Goal: Use online tool/utility: Utilize a website feature to perform a specific function

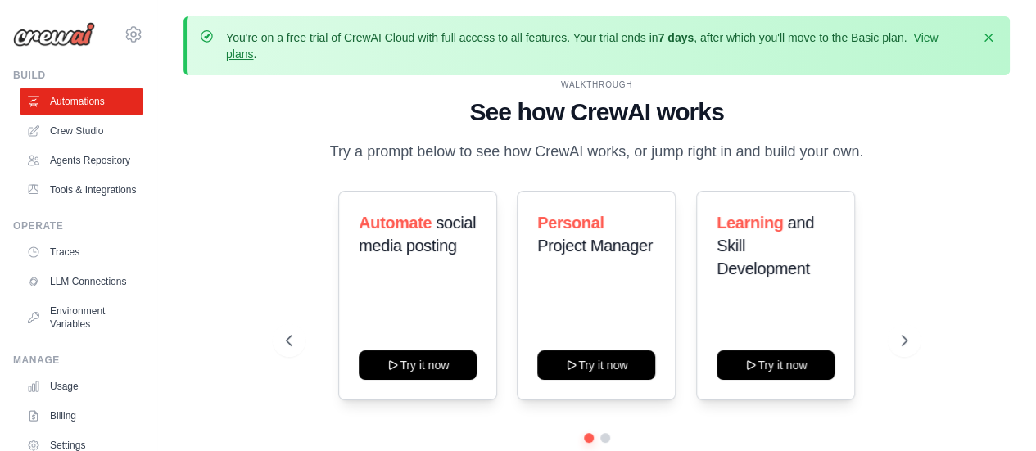
click at [270, 165] on div "WALKTHROUGH See how [PERSON_NAME] works Try a prompt below to see how [PERSON_N…" at bounding box center [596, 297] width 661 height 437
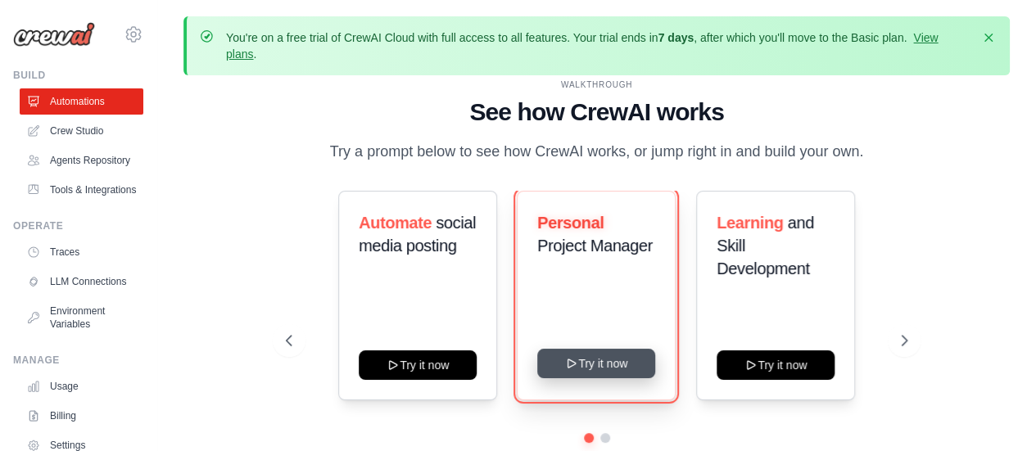
click at [602, 367] on button "Try it now" at bounding box center [596, 363] width 118 height 29
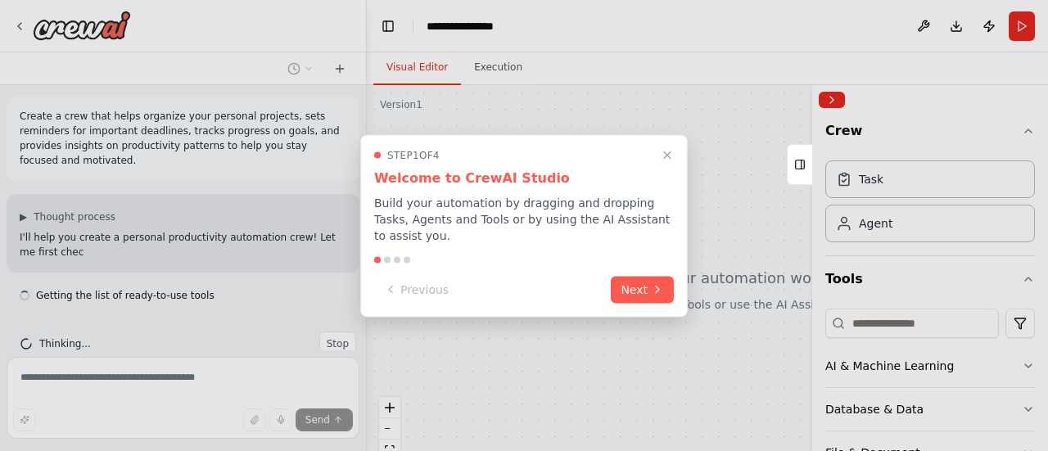
scroll to position [17, 0]
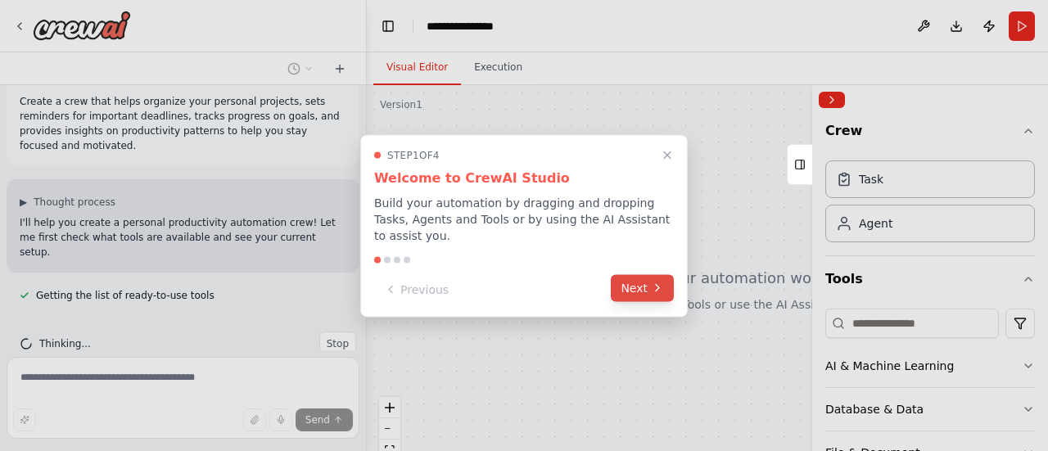
click at [660, 282] on icon at bounding box center [657, 288] width 13 height 13
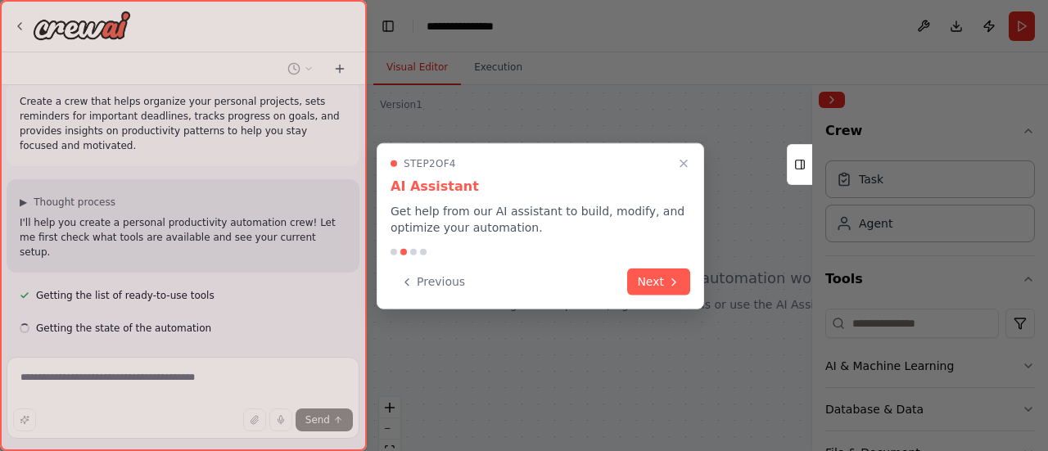
scroll to position [50, 0]
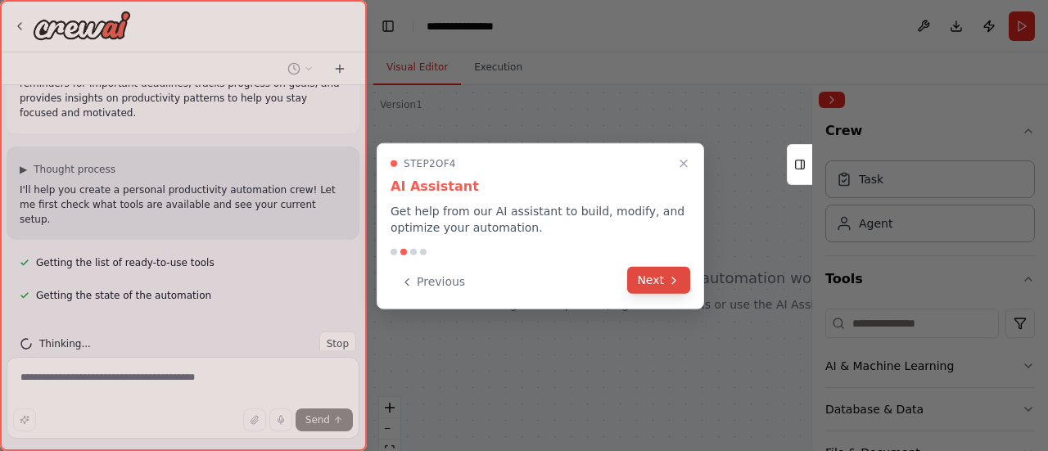
click at [659, 279] on button "Next" at bounding box center [658, 280] width 63 height 27
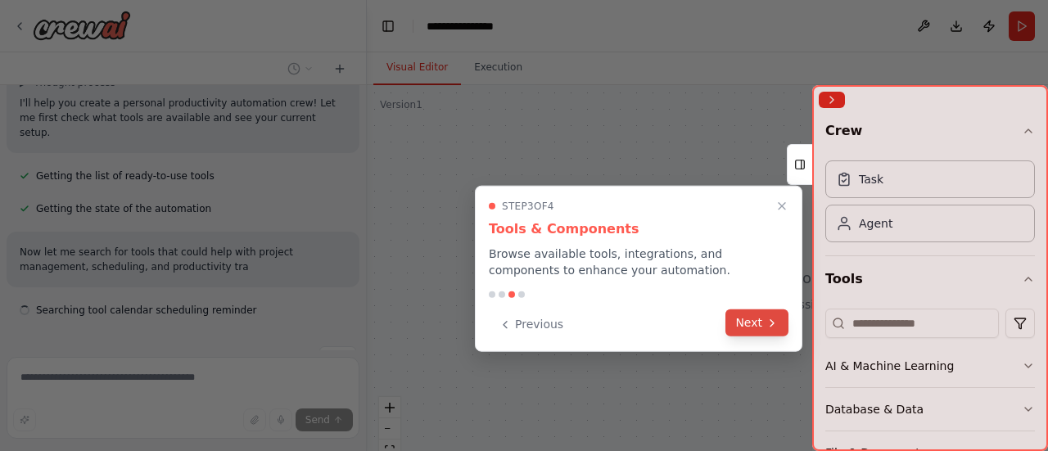
scroll to position [152, 0]
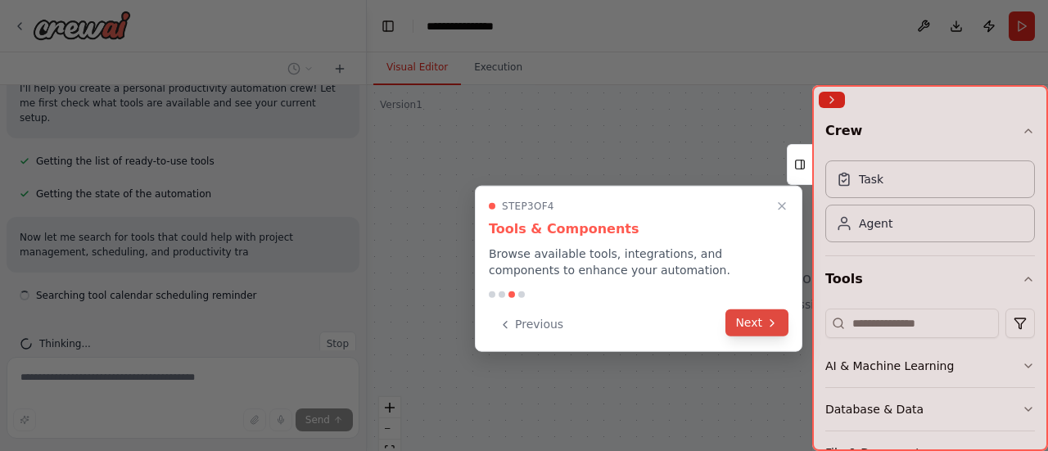
click at [745, 327] on button "Next" at bounding box center [757, 323] width 63 height 27
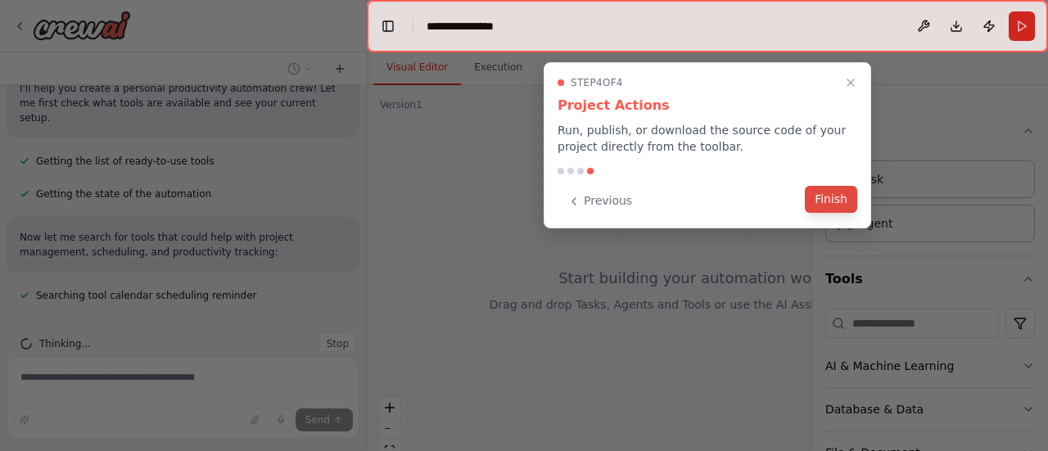
click at [830, 202] on button "Finish" at bounding box center [831, 199] width 52 height 27
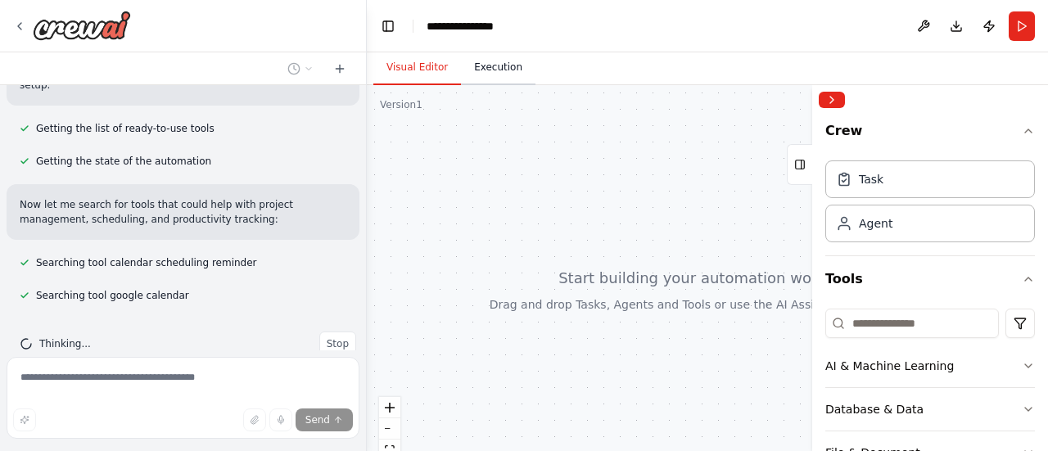
scroll to position [217, 0]
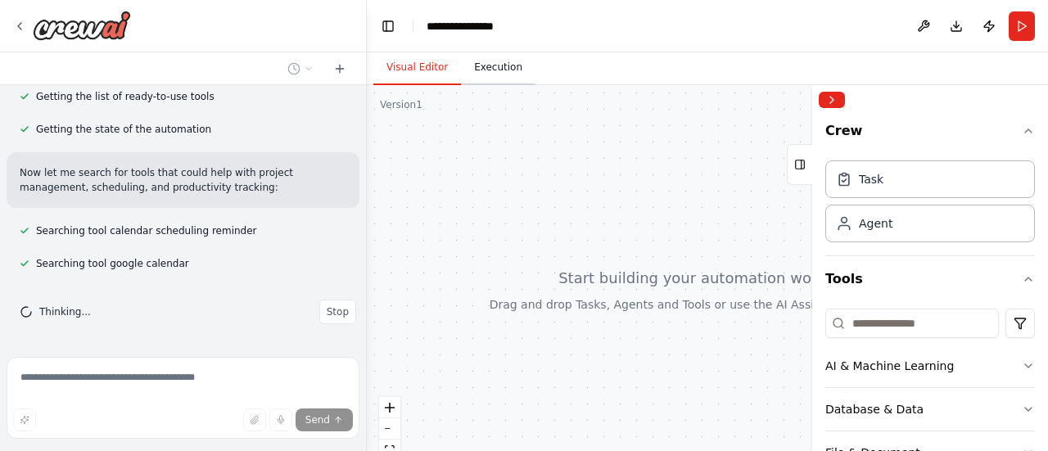
click at [502, 76] on button "Execution" at bounding box center [498, 68] width 75 height 34
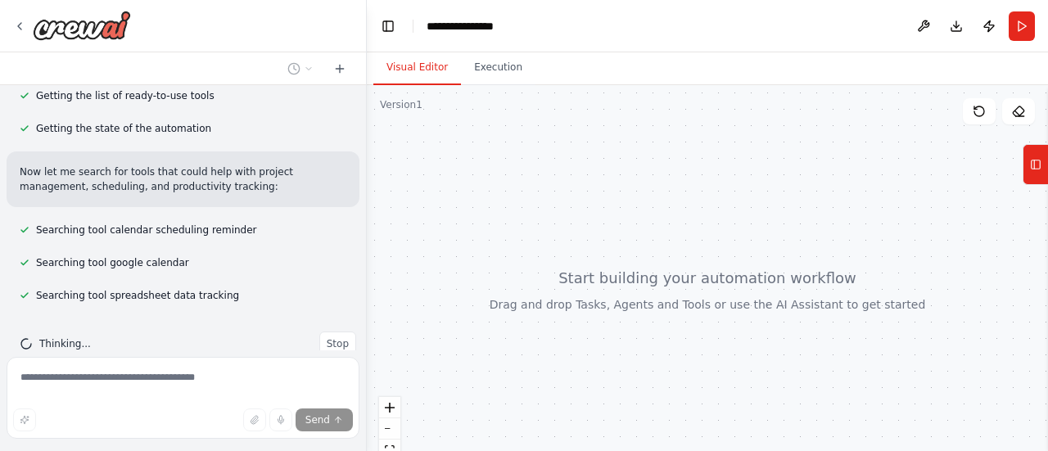
click at [418, 69] on button "Visual Editor" at bounding box center [418, 68] width 88 height 34
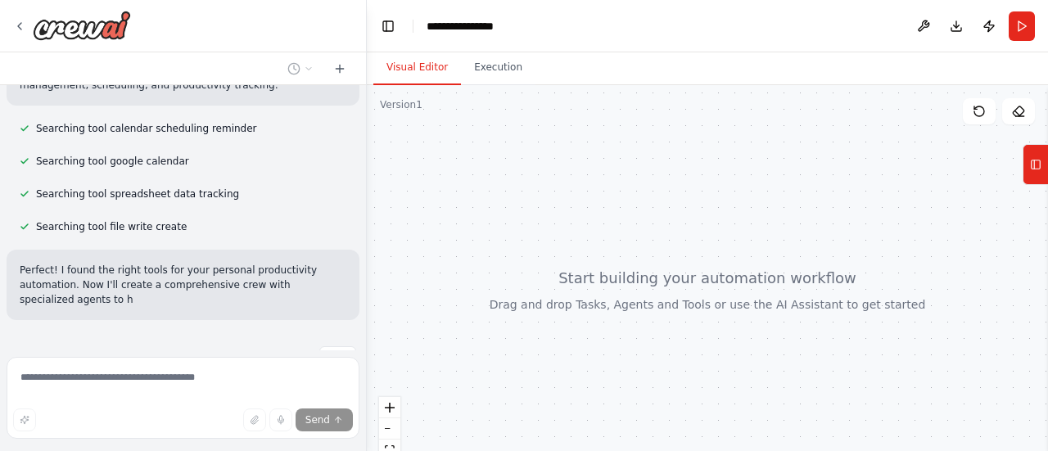
scroll to position [333, 0]
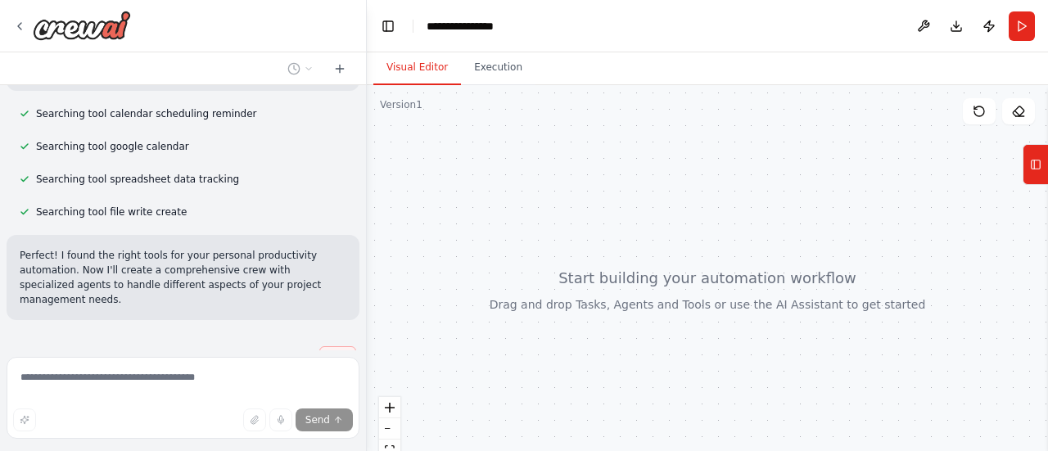
click at [329, 352] on span "Stop" at bounding box center [338, 358] width 22 height 13
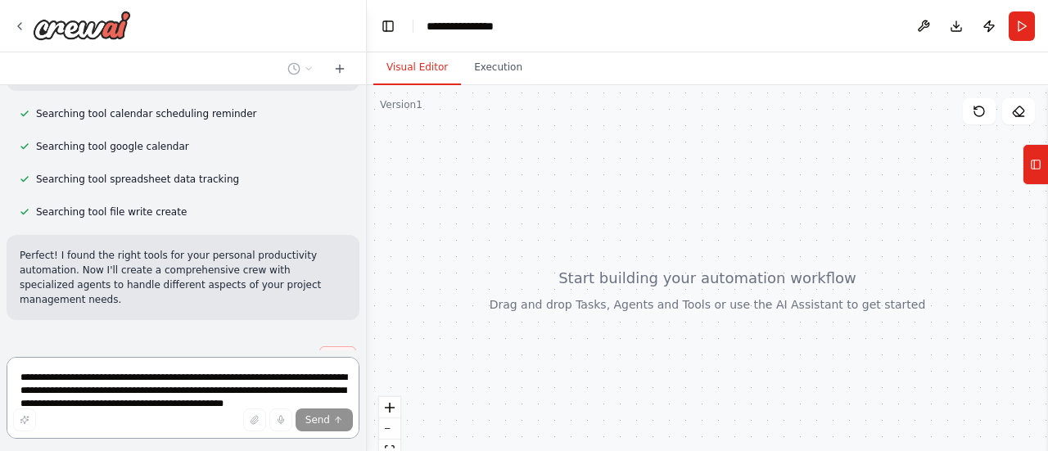
scroll to position [0, 0]
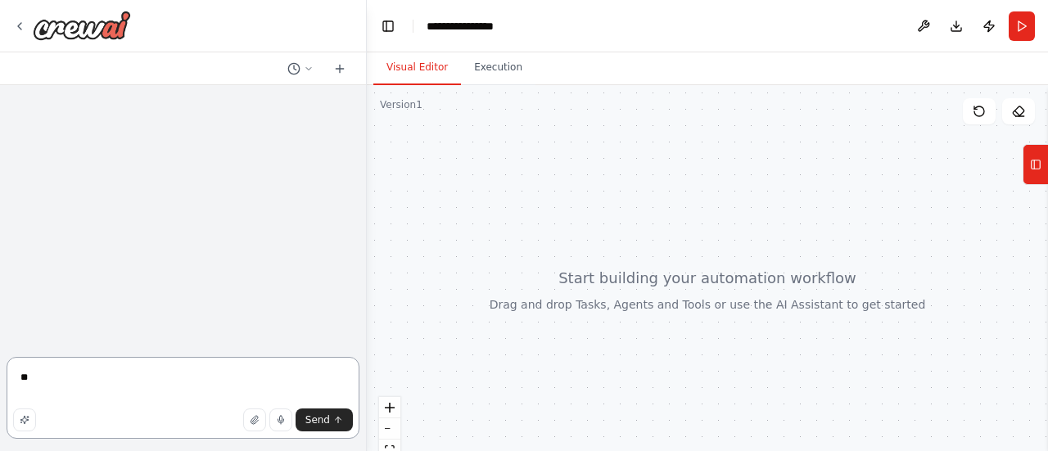
type textarea "*"
